Goal: Task Accomplishment & Management: Complete application form

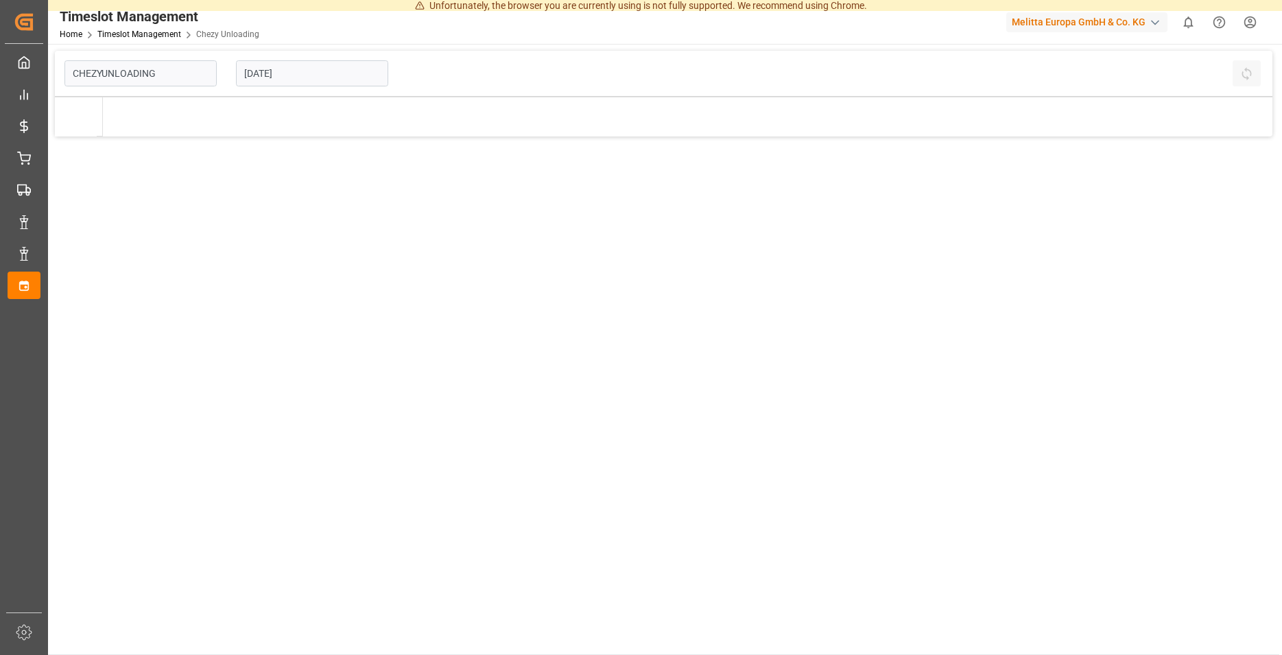
type input "Chezy Unloading"
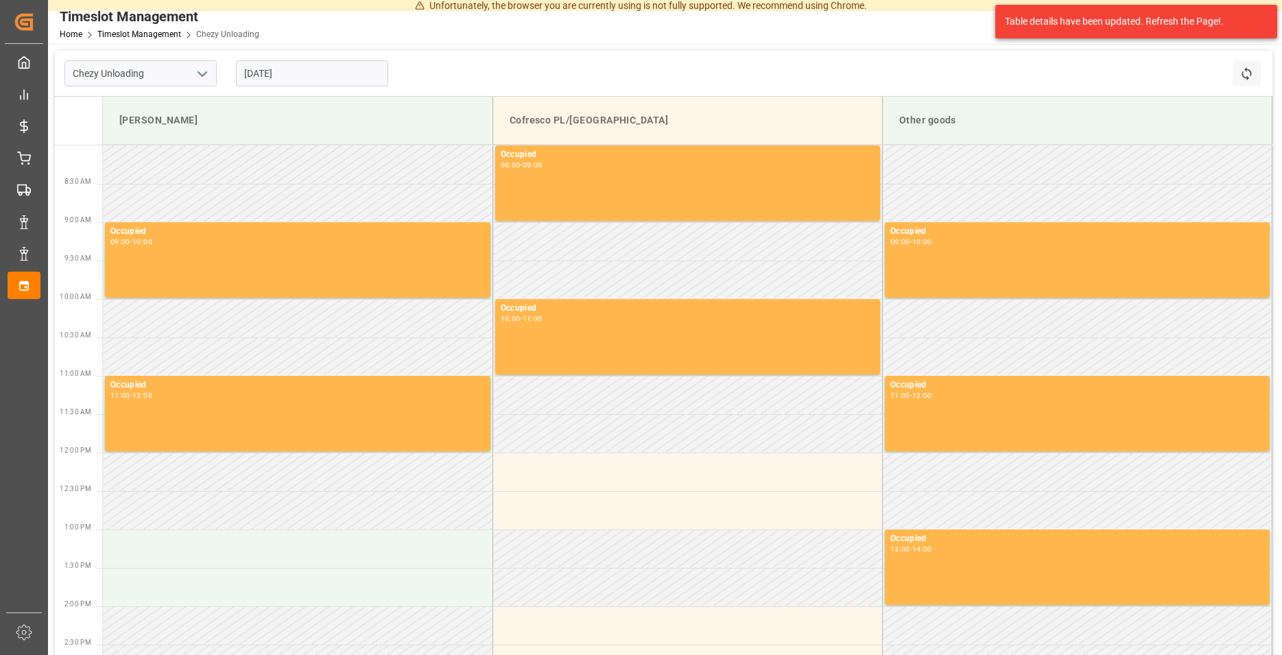
click at [292, 59] on div "[DATE]" at bounding box center [312, 73] width 172 height 45
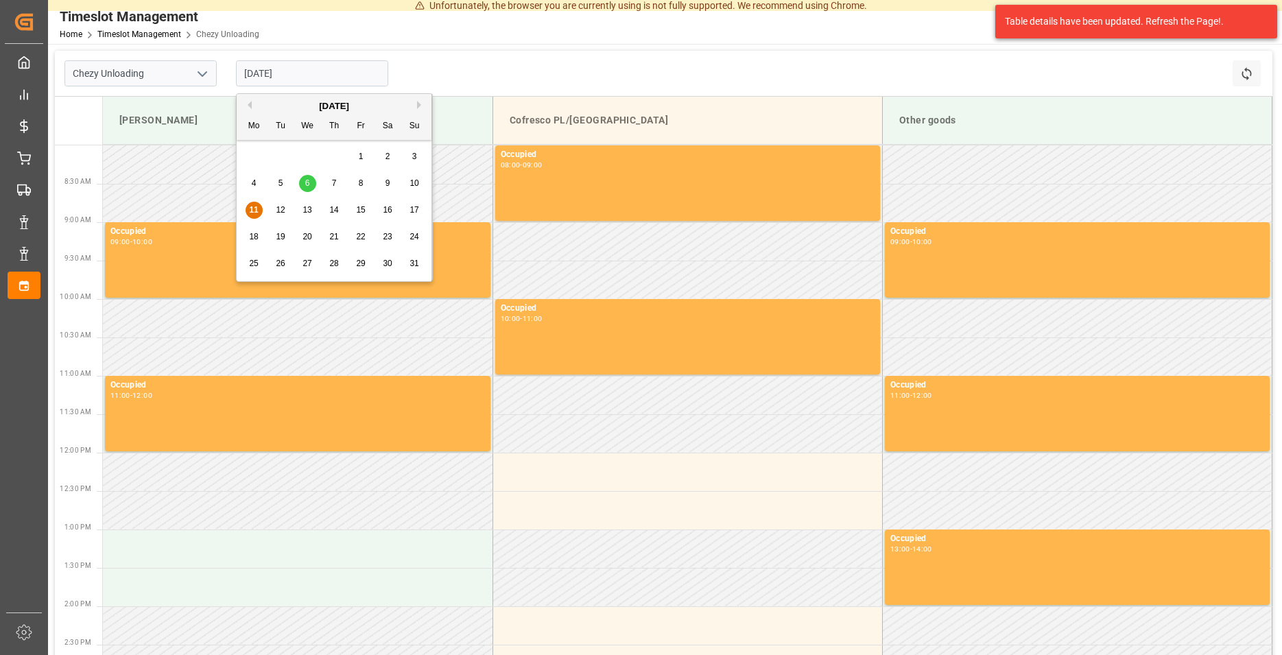
click at [296, 66] on input "[DATE]" at bounding box center [312, 73] width 152 height 26
click at [275, 215] on div "12" at bounding box center [280, 210] width 17 height 16
type input "[DATE]"
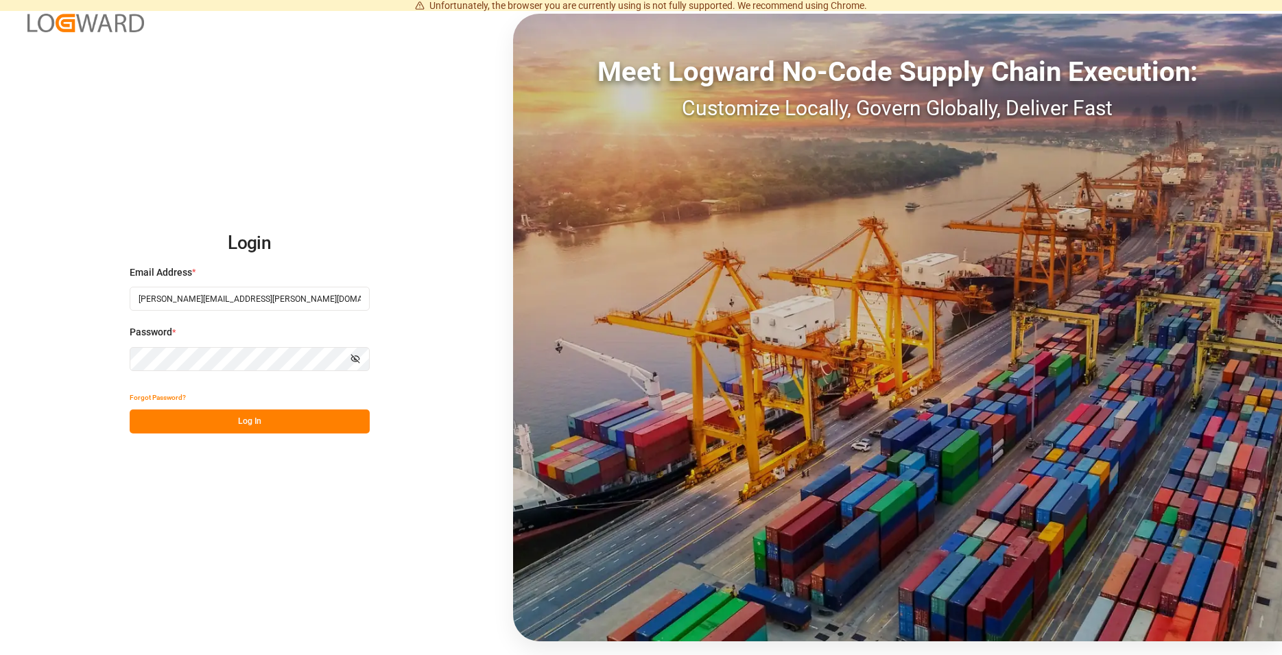
click at [258, 437] on div "Login Email Address * nils.stockmeyer@strohbecke.com Password * Show password F…" at bounding box center [641, 327] width 1282 height 655
click at [237, 430] on button "Log In" at bounding box center [250, 422] width 240 height 24
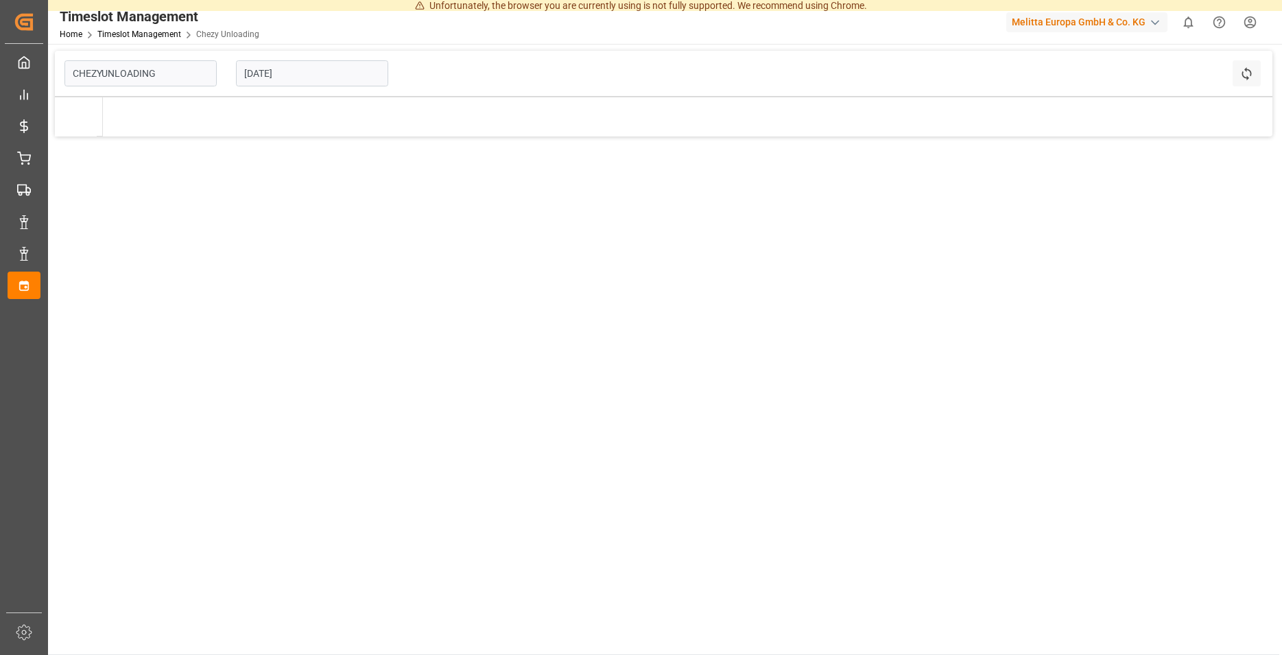
type input "Chezy Unloading"
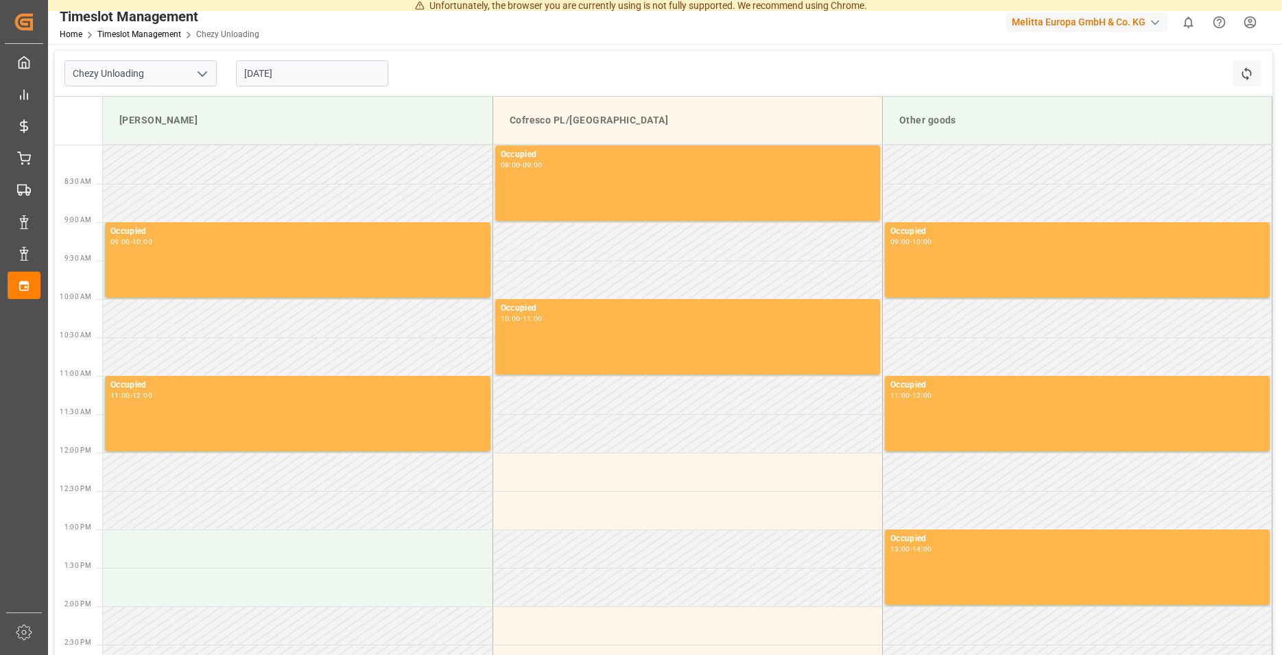
click at [350, 67] on input "[DATE]" at bounding box center [312, 73] width 152 height 26
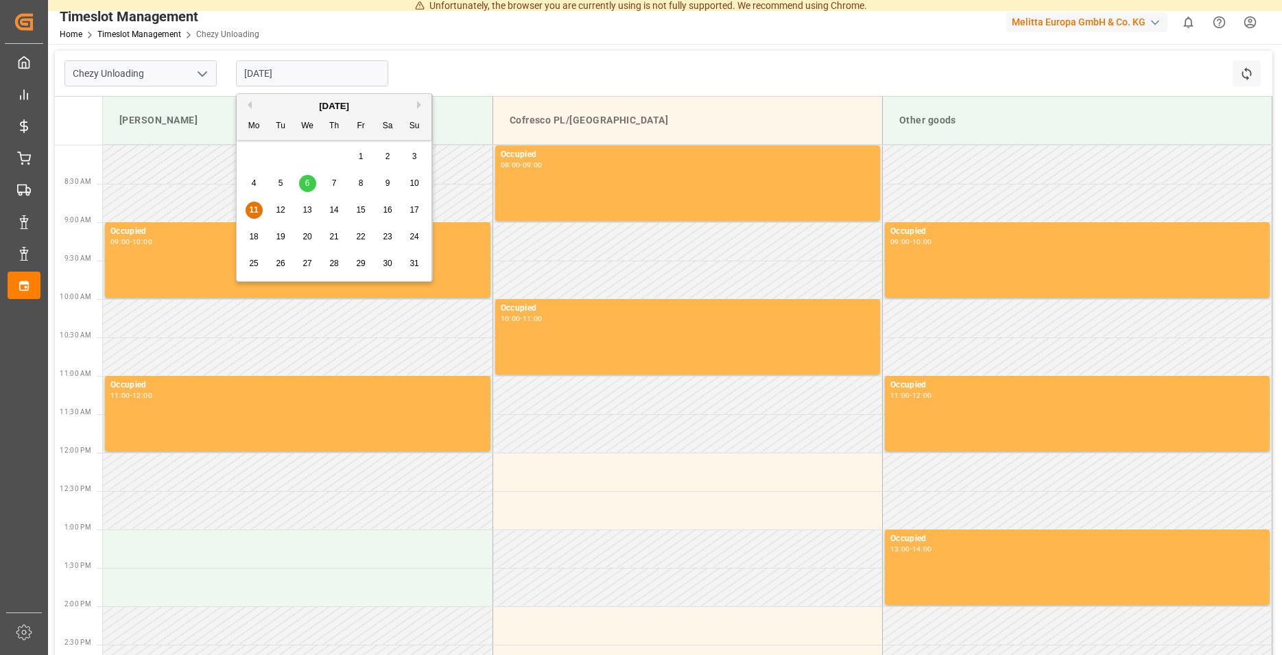
click at [283, 215] on span "12" at bounding box center [280, 210] width 9 height 10
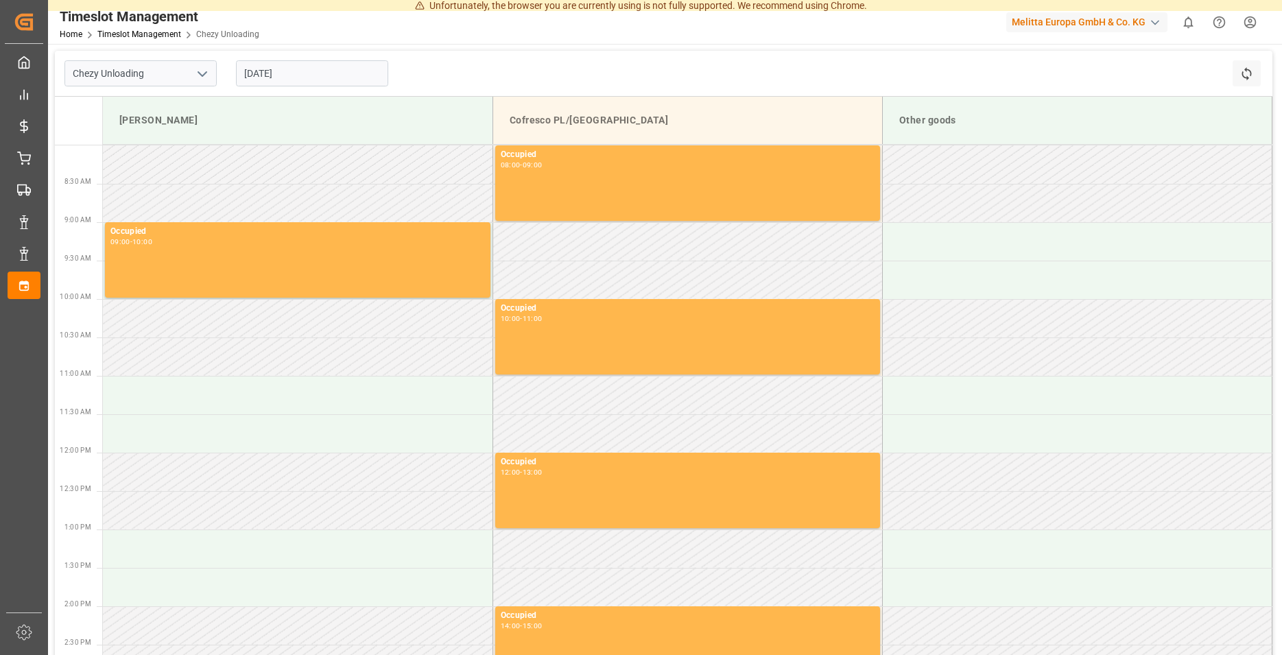
click at [315, 68] on input "[DATE]" at bounding box center [312, 73] width 152 height 26
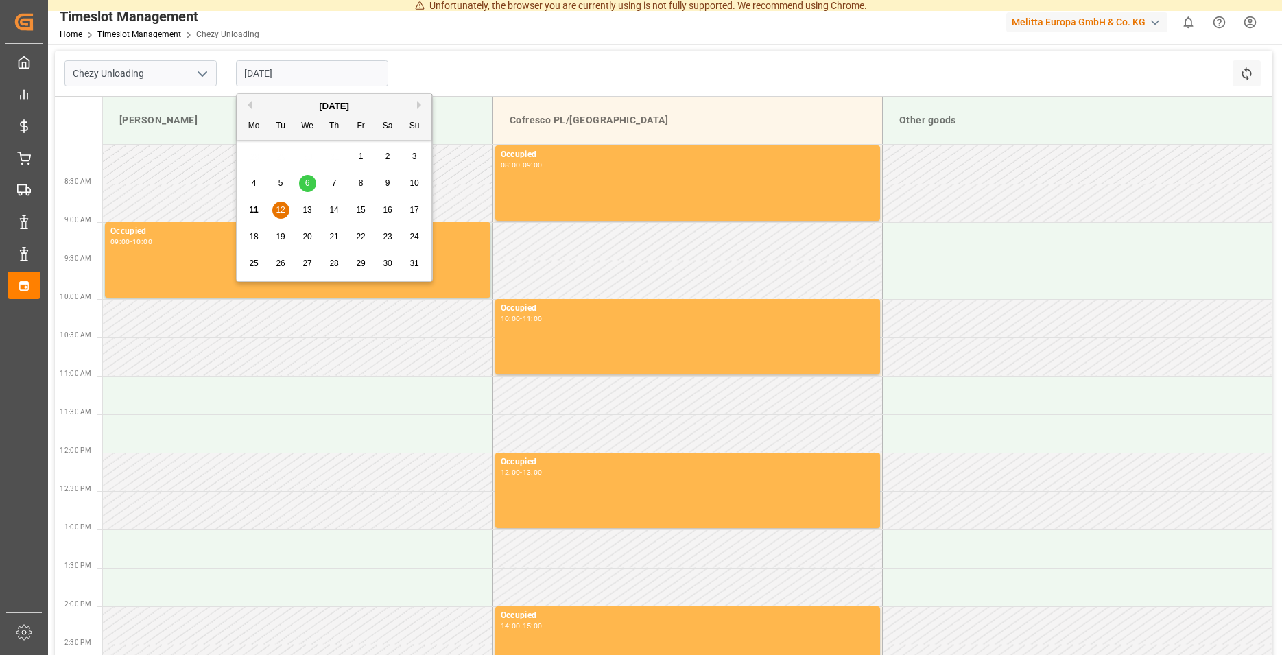
click at [308, 206] on div "13" at bounding box center [307, 210] width 17 height 16
type input "13.08.2025"
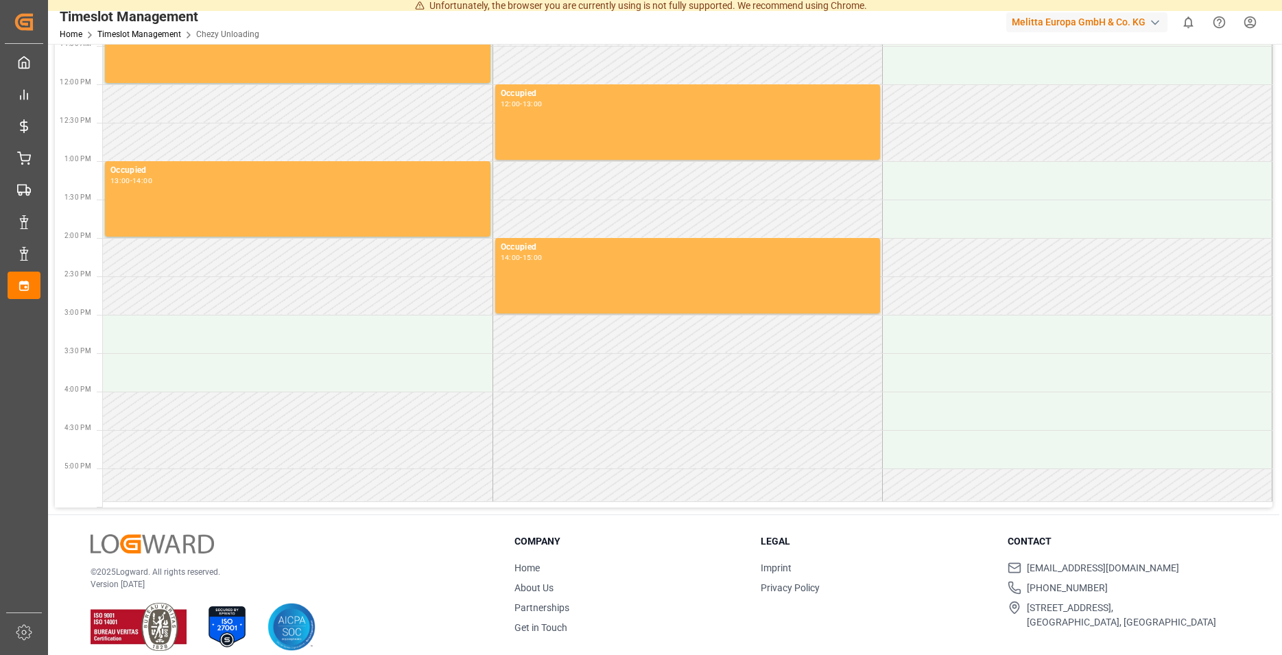
scroll to position [384, 0]
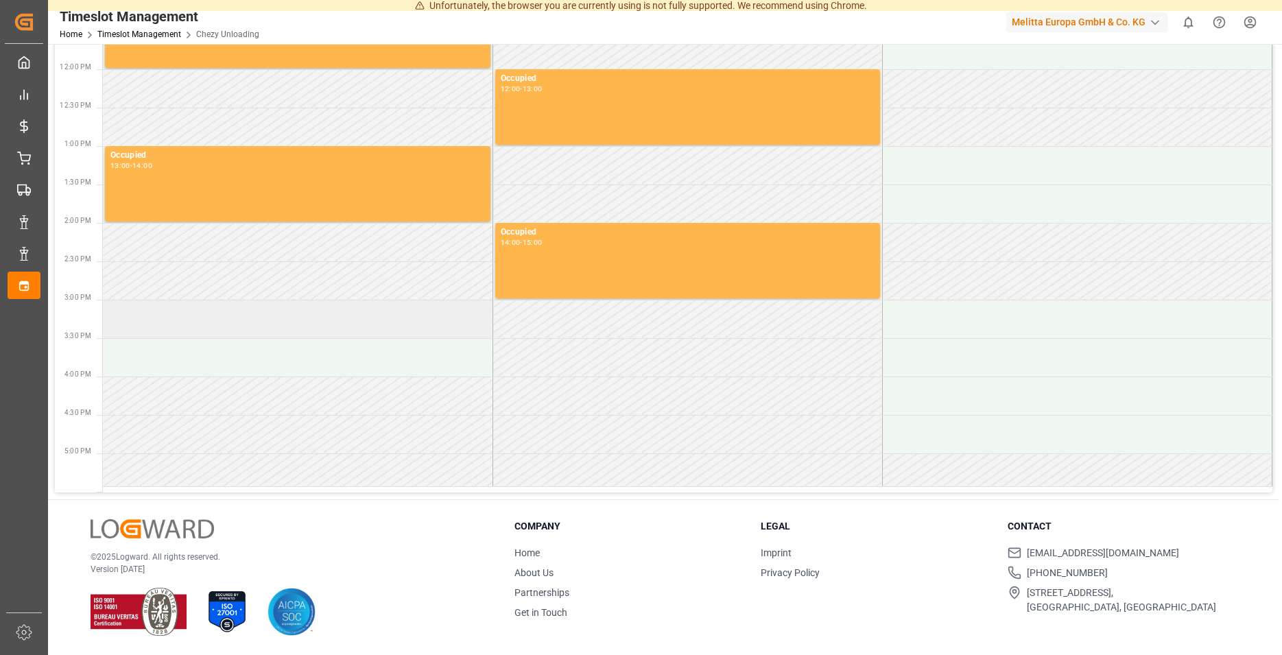
click at [209, 316] on td at bounding box center [298, 319] width 390 height 38
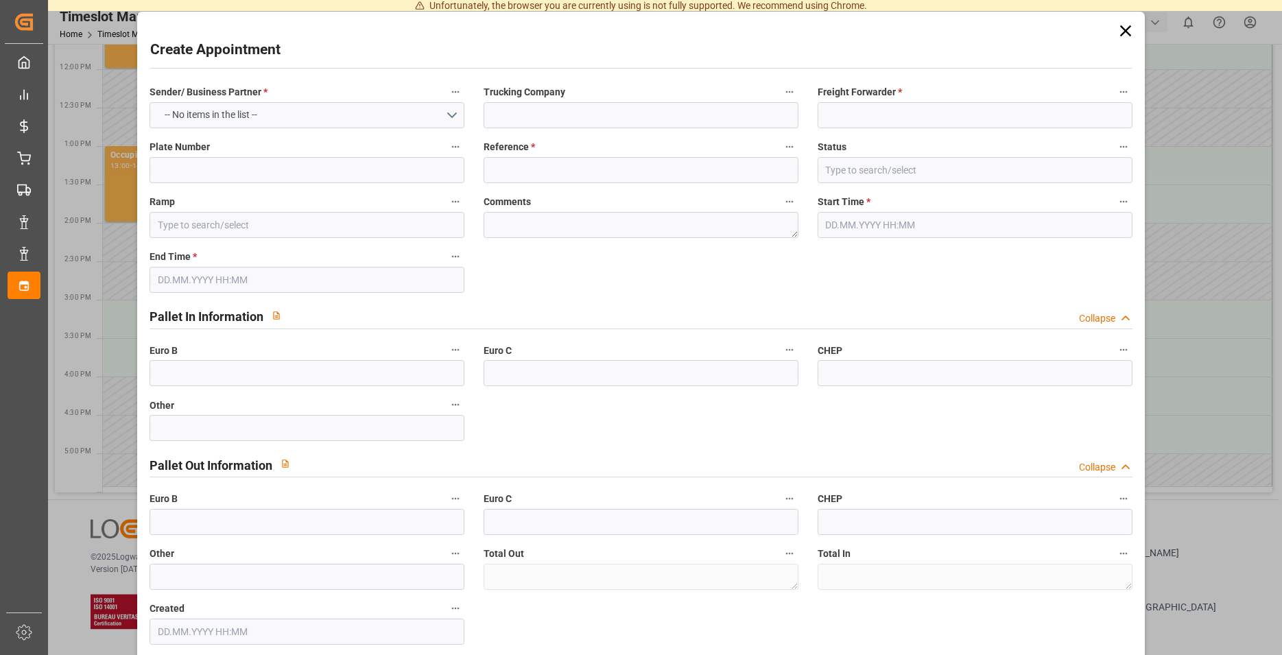
type input "[PERSON_NAME]"
type input "0"
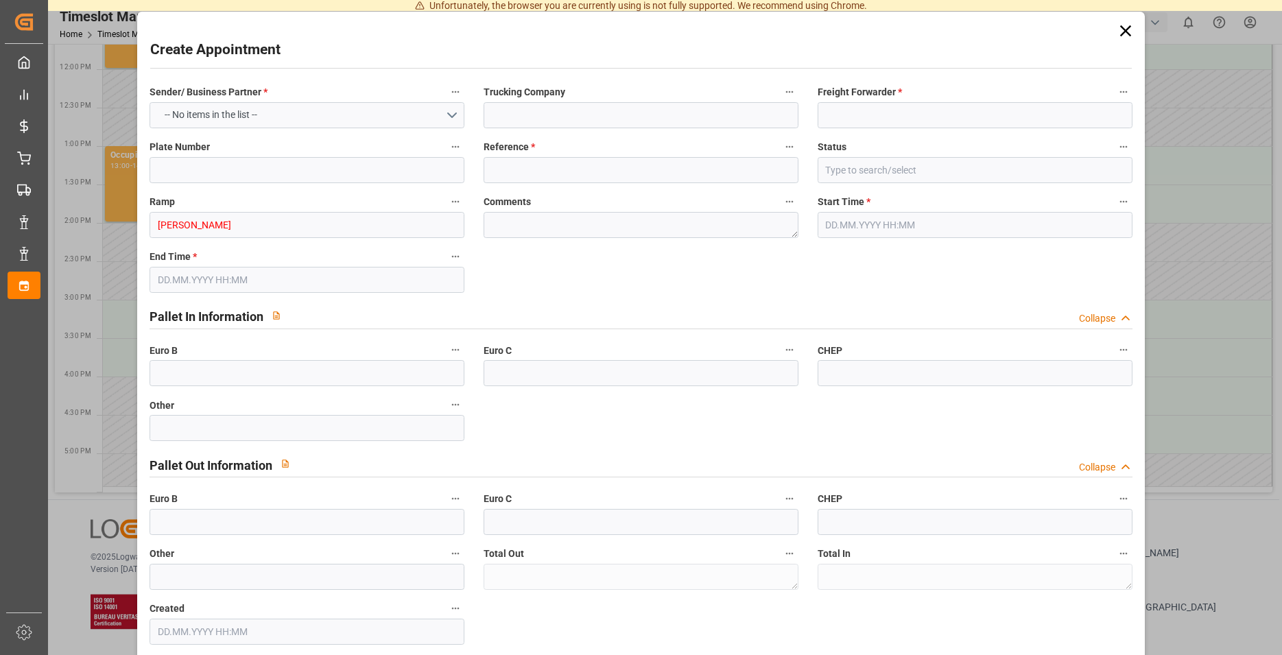
type input "0"
type input "13.08.2025 15:00"
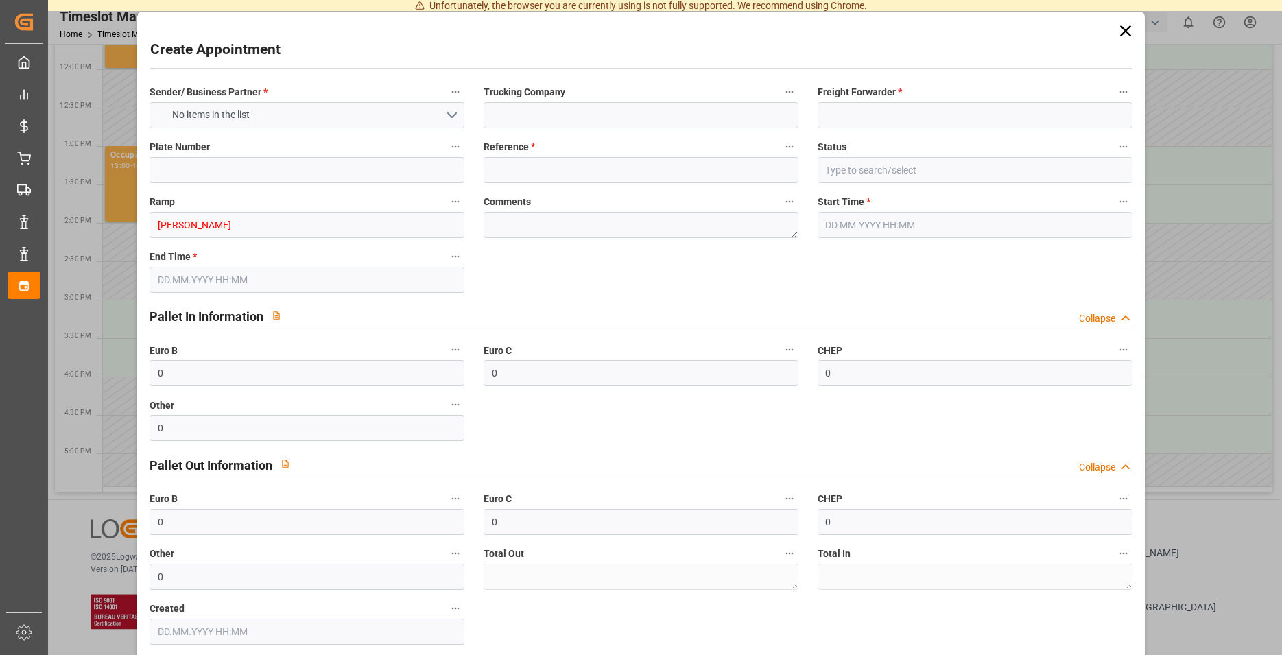
type input "13.08.2025 16:00"
click at [274, 116] on button "Select Options" at bounding box center [307, 115] width 315 height 26
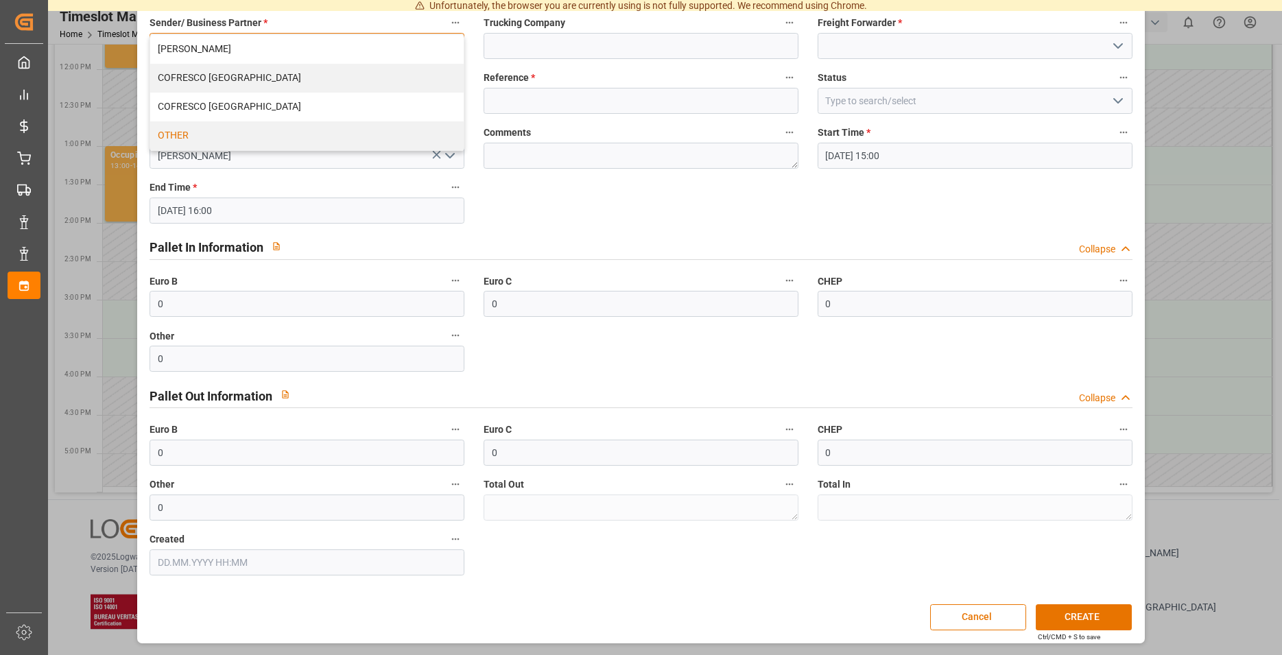
scroll to position [0, 0]
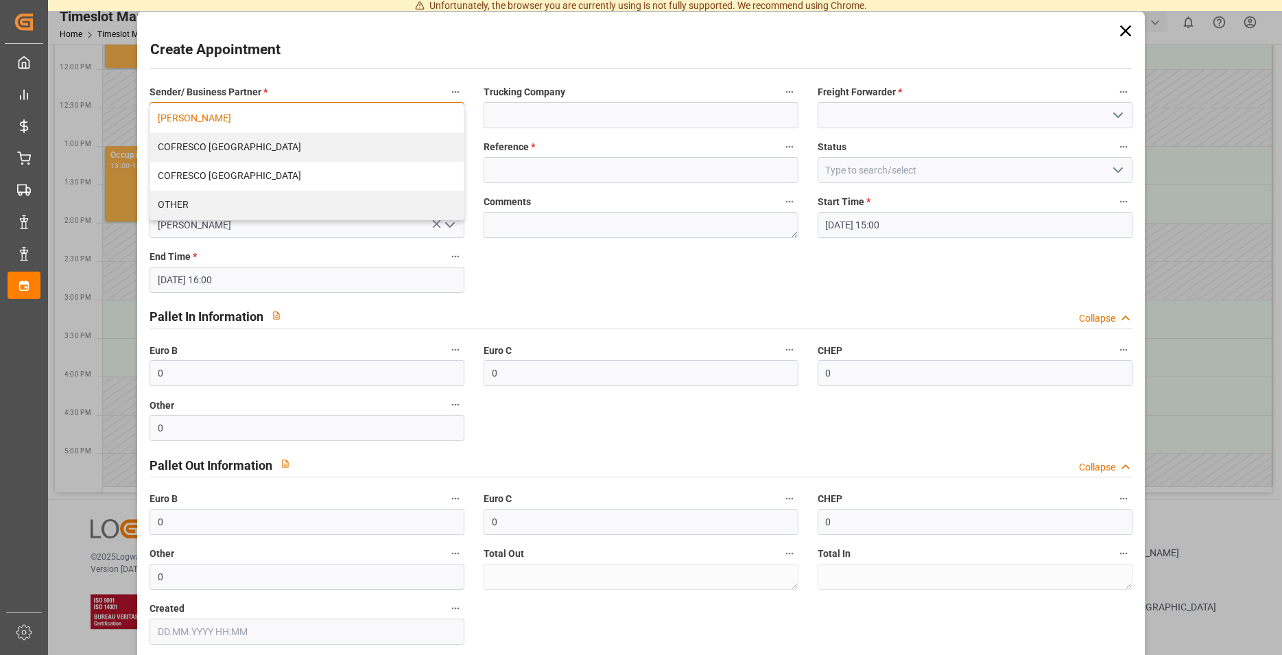
click at [244, 113] on div "MELITTA MINDEN" at bounding box center [307, 118] width 314 height 29
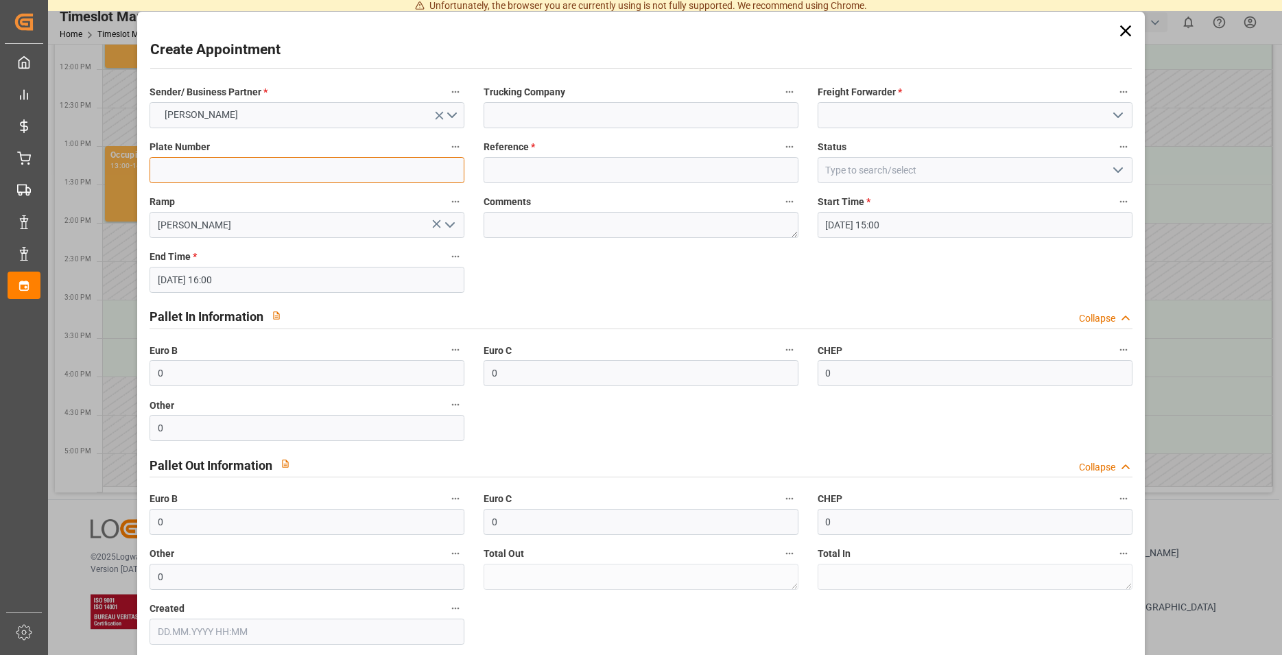
click at [207, 161] on input at bounding box center [307, 170] width 315 height 26
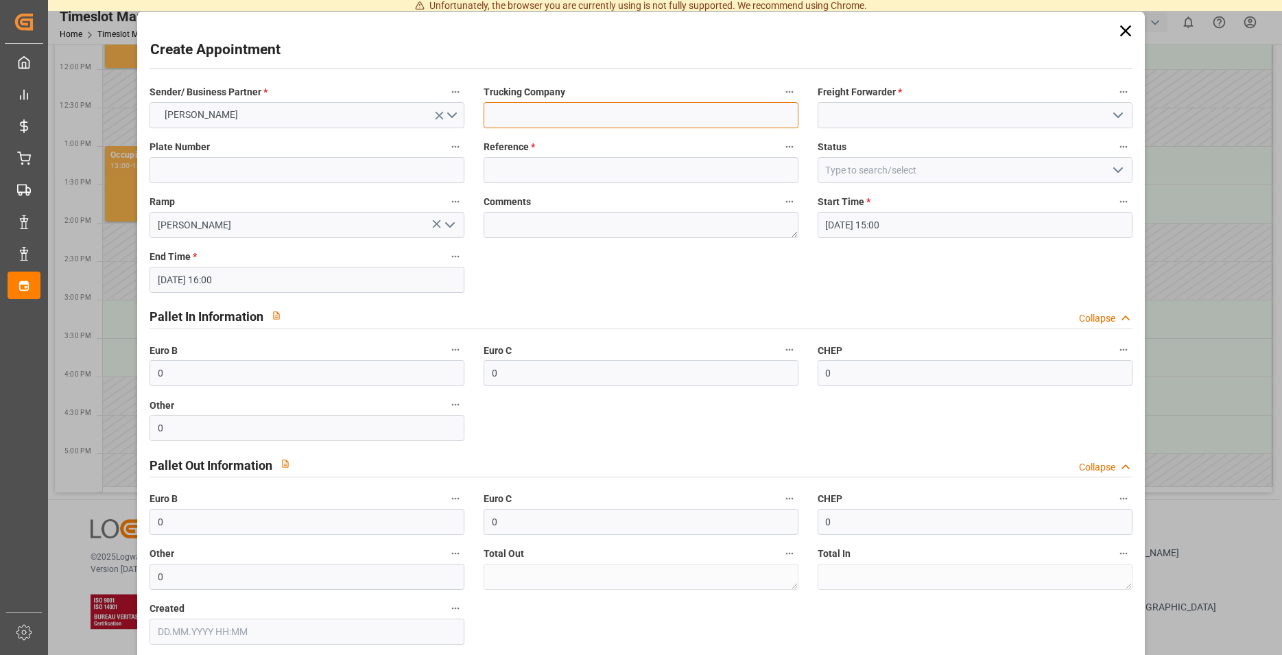
click at [569, 116] on input at bounding box center [641, 115] width 315 height 26
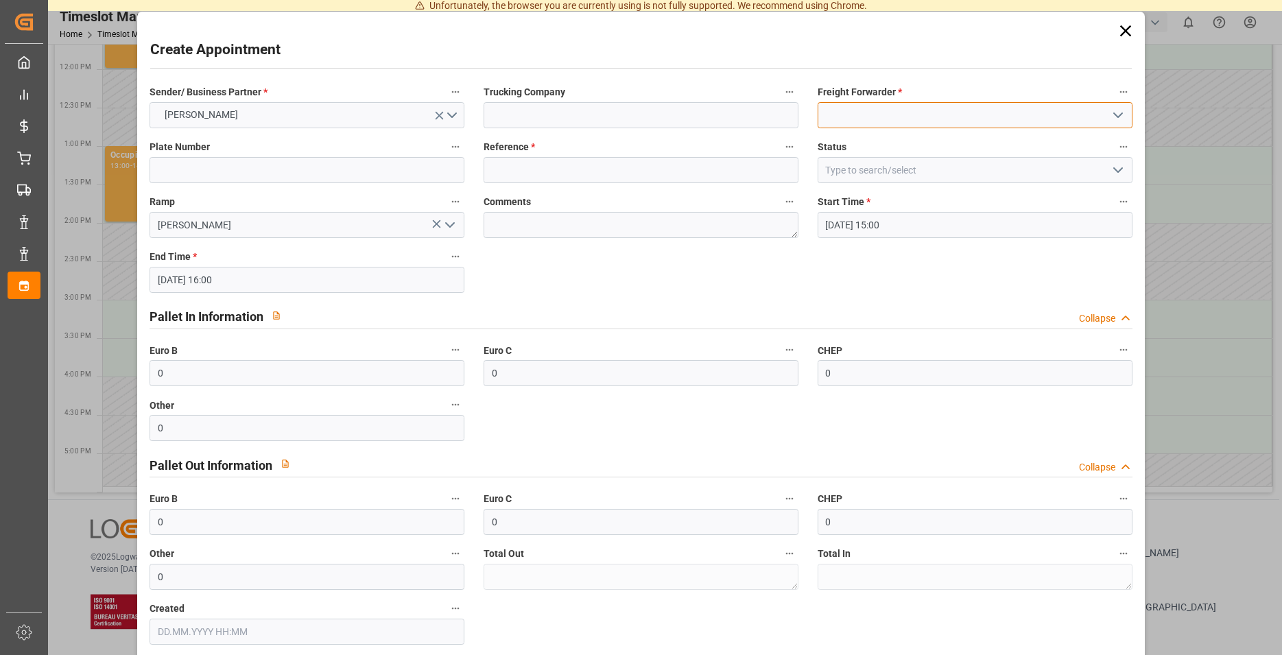
click at [869, 112] on input at bounding box center [975, 115] width 315 height 26
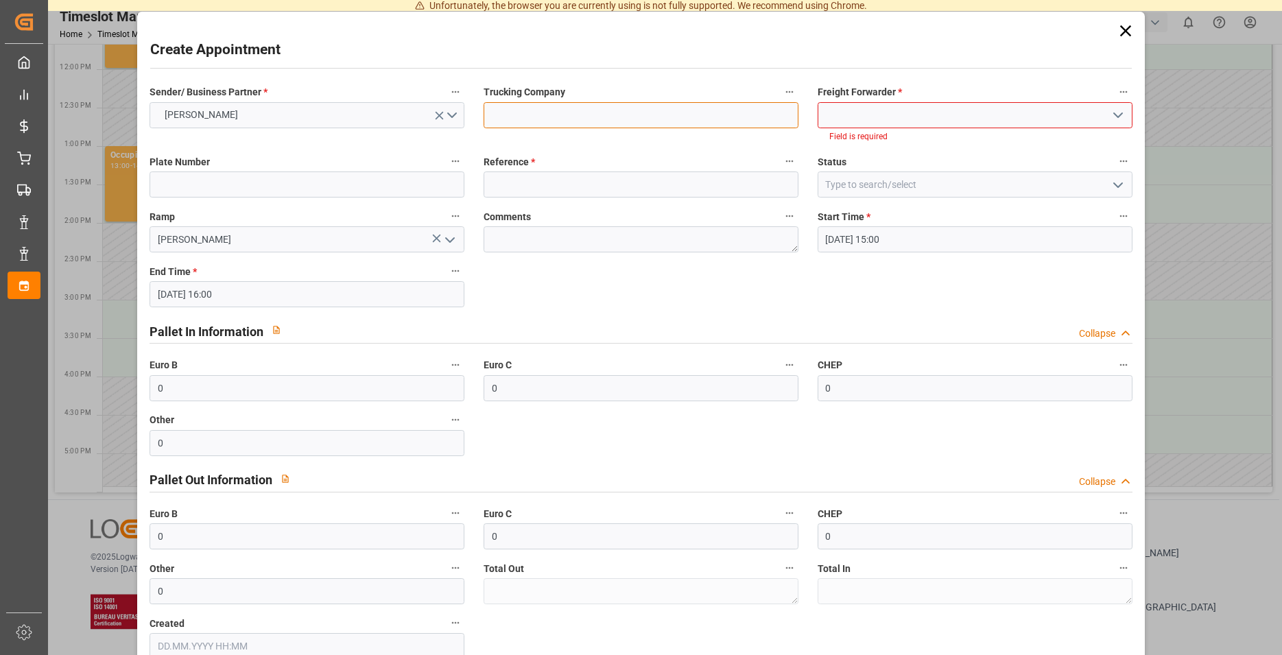
click at [678, 111] on input at bounding box center [641, 115] width 315 height 26
type input "Rajko"
click at [924, 111] on input at bounding box center [975, 115] width 315 height 26
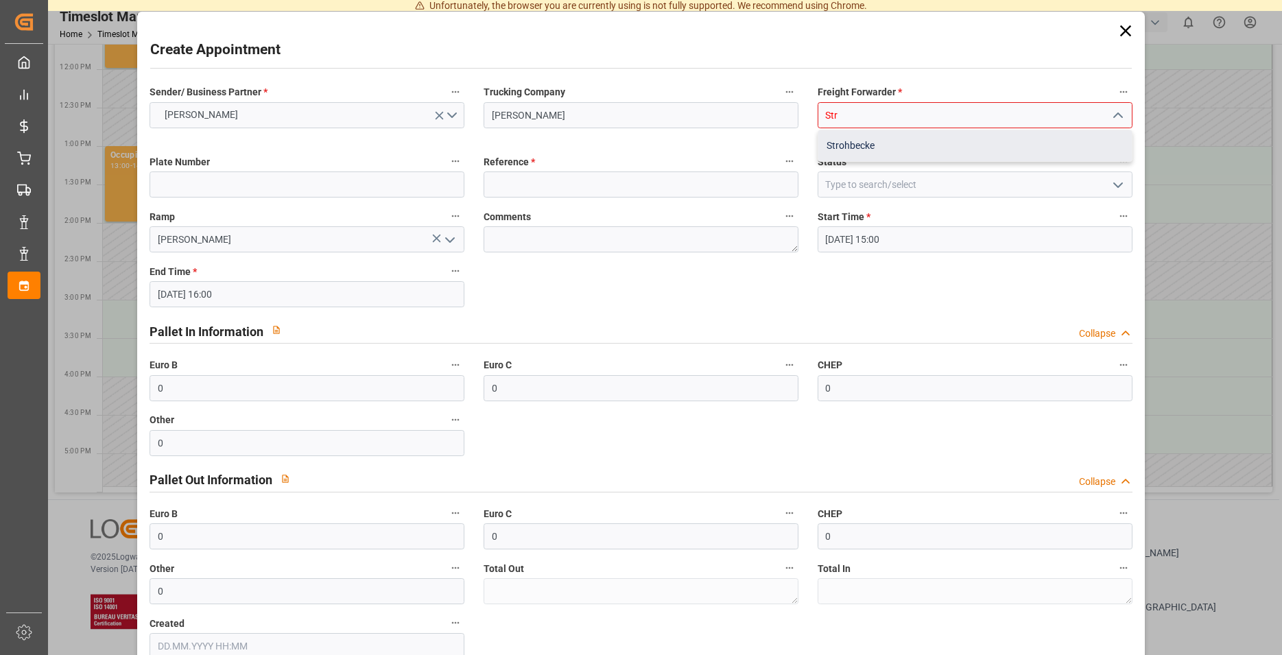
click at [873, 147] on div "Strohbecke" at bounding box center [976, 145] width 314 height 31
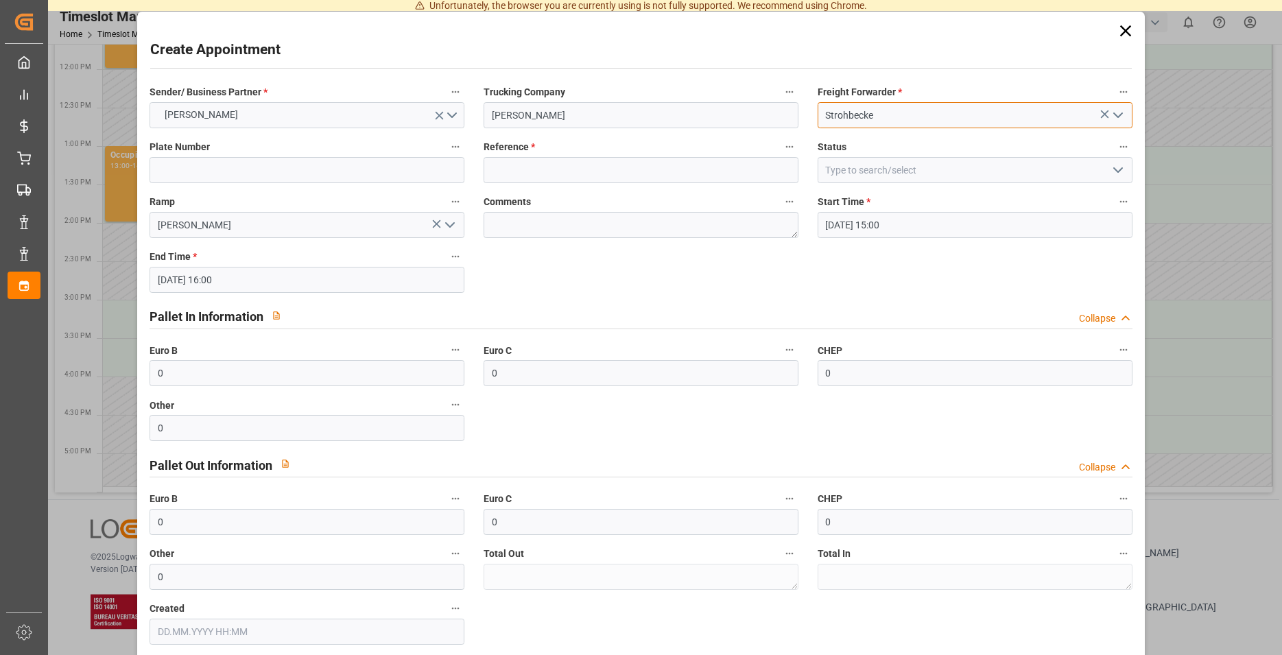
type input "Strohbecke"
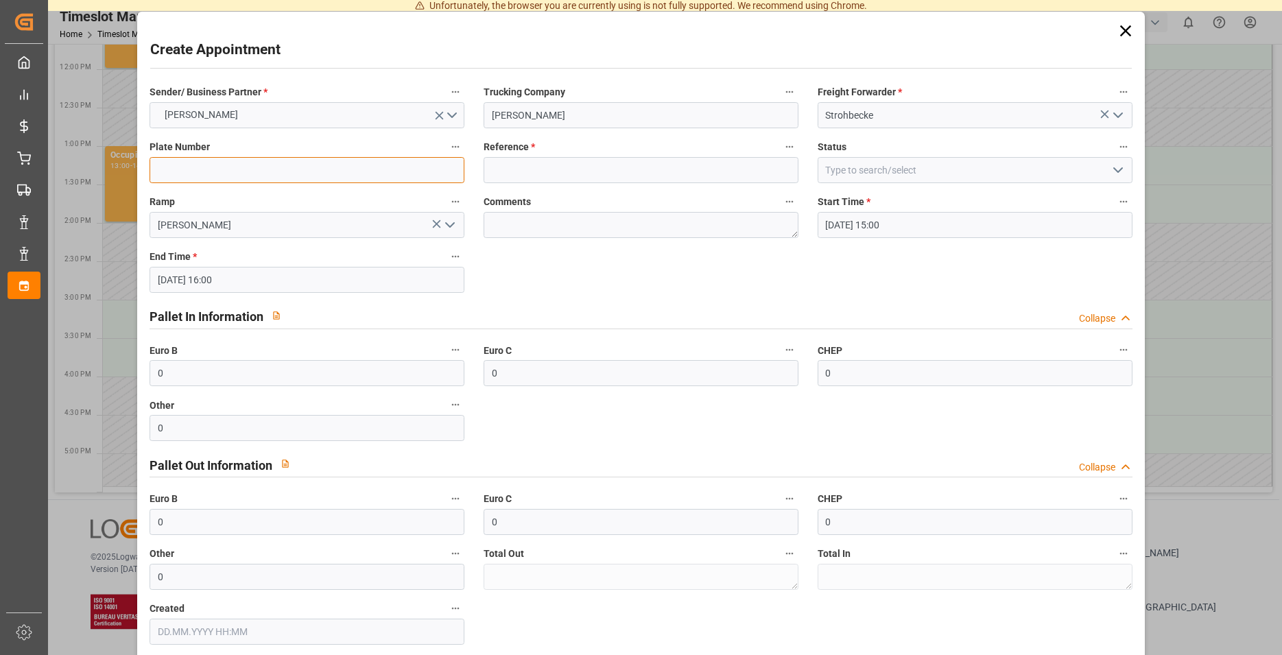
click at [172, 165] on input at bounding box center [307, 170] width 315 height 26
drag, startPoint x: 814, startPoint y: 268, endPoint x: 746, endPoint y: 197, distance: 98.5
click at [820, 262] on div "Sender/ Business Partner * MELITTA MINDEN Trucking Company Rajko Freight Forwar…" at bounding box center [641, 364] width 1002 height 572
drag, startPoint x: 800, startPoint y: 159, endPoint x: 710, endPoint y: 172, distance: 90.8
click at [798, 160] on div "Reference *" at bounding box center [641, 160] width 334 height 55
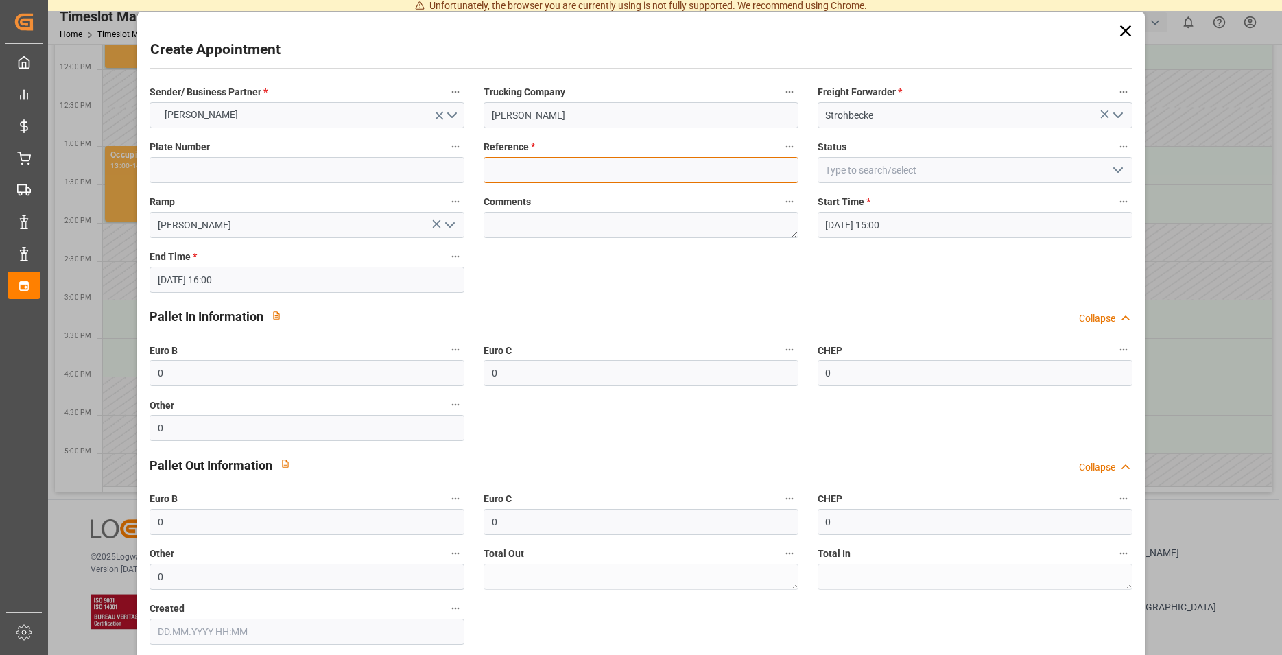
click at [710, 172] on input at bounding box center [641, 170] width 315 height 26
type input "92547738"
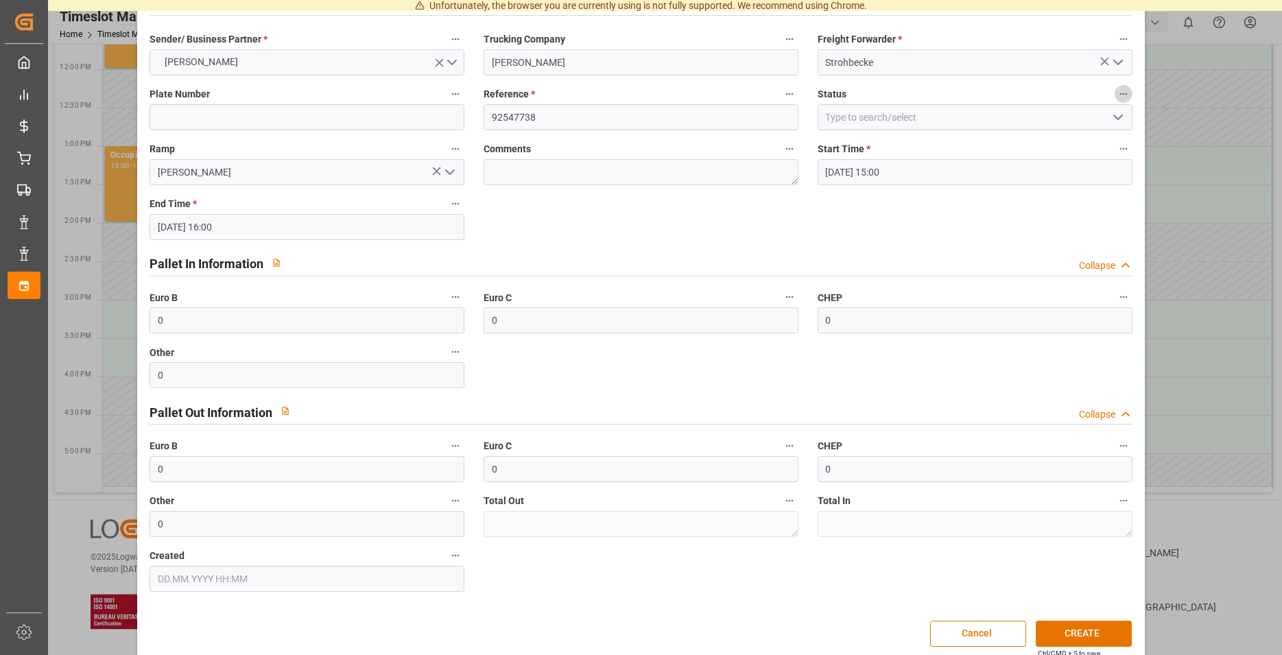
scroll to position [69, 0]
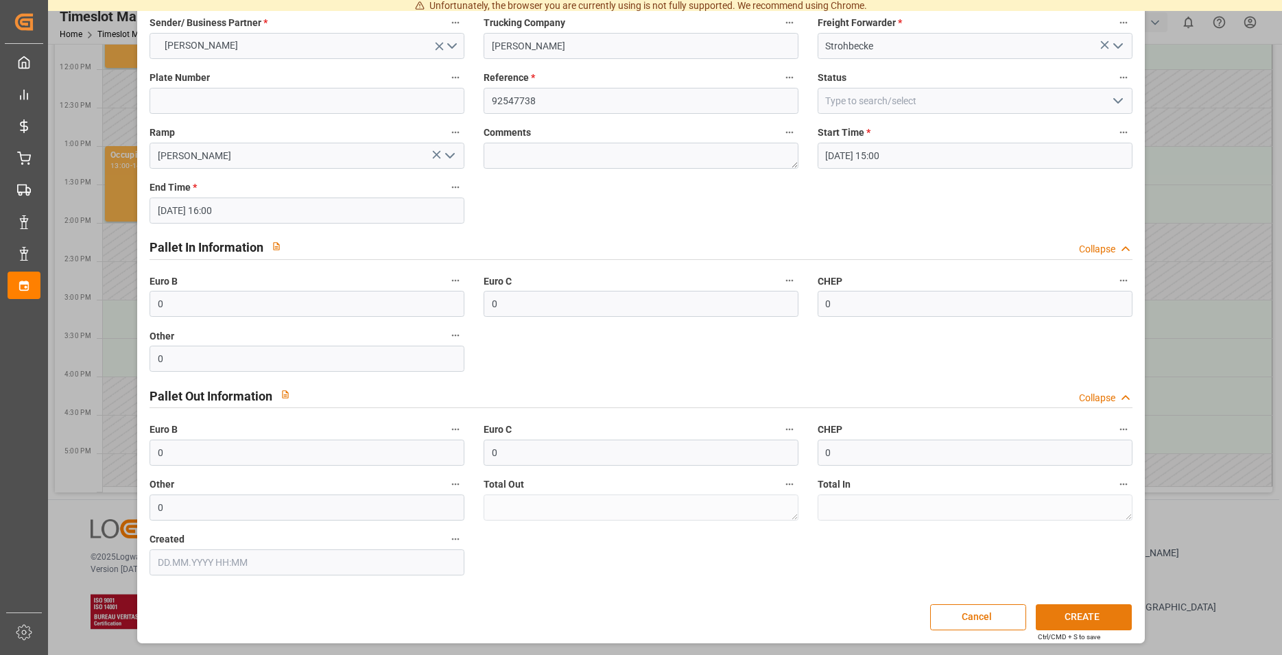
click at [1082, 615] on button "CREATE" at bounding box center [1084, 617] width 96 height 26
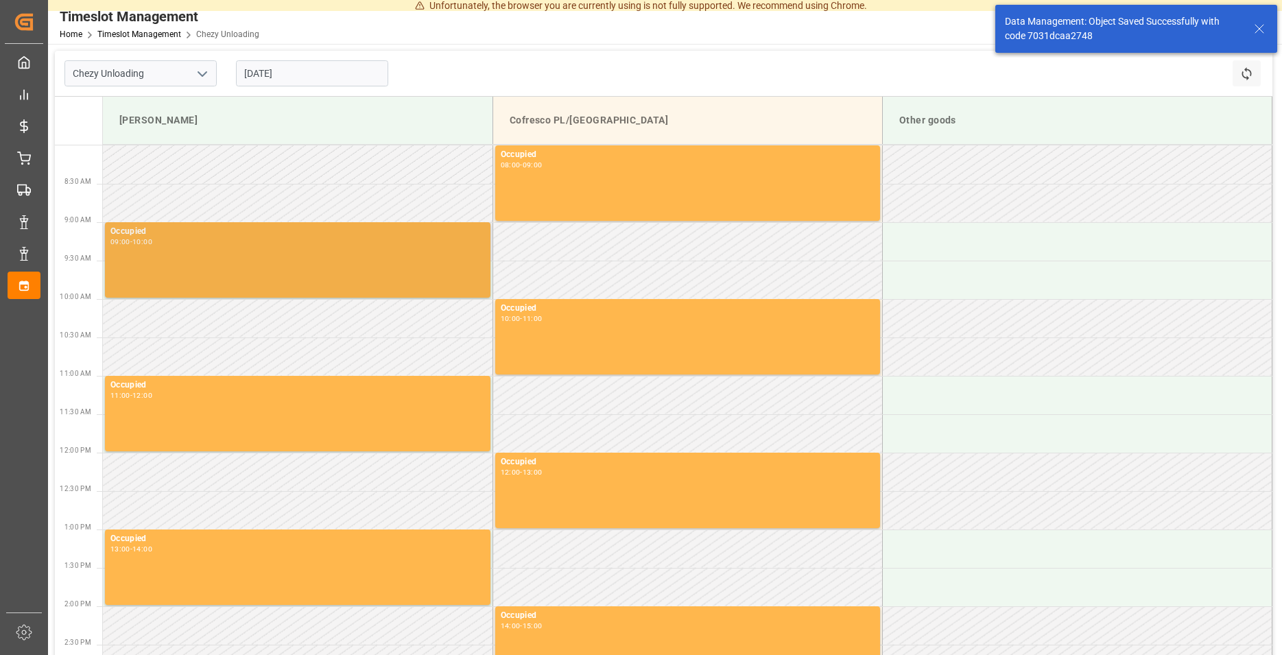
scroll to position [384, 0]
